Goal: Download file/media

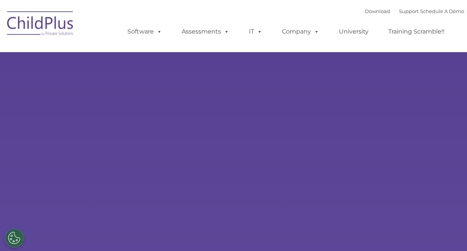
type input ""
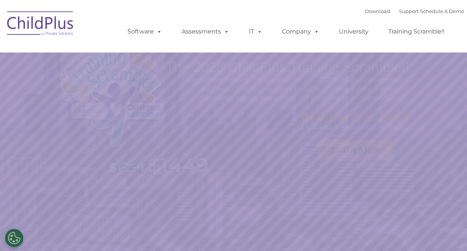
select select "MEDIUM"
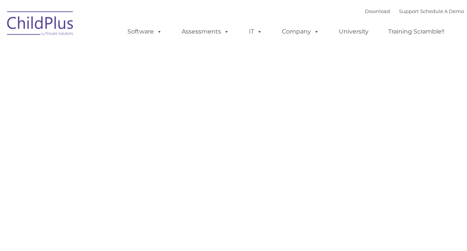
type input ""
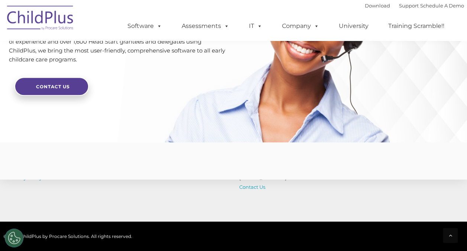
scroll to position [1854, 0]
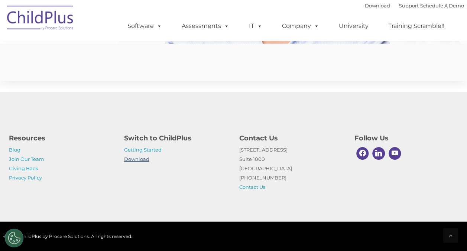
click at [134, 159] on link "Download" at bounding box center [136, 159] width 25 height 6
